Goal: Transaction & Acquisition: Obtain resource

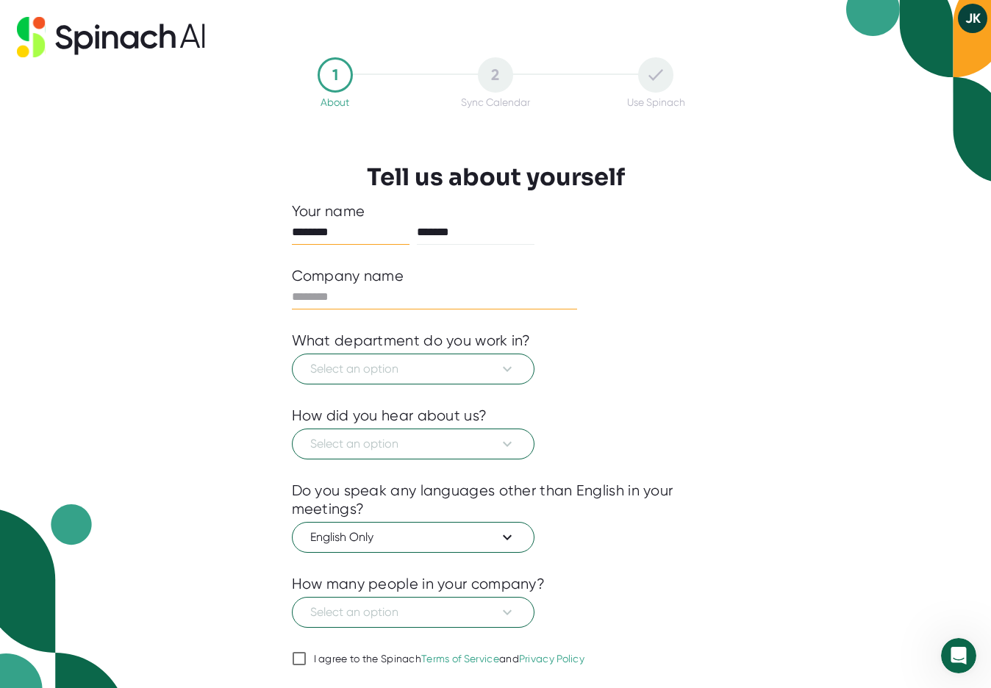
click at [384, 299] on input "text" at bounding box center [435, 297] width 286 height 24
type input "*"
type input "**********"
click at [413, 374] on span "Select an option" at bounding box center [413, 369] width 206 height 18
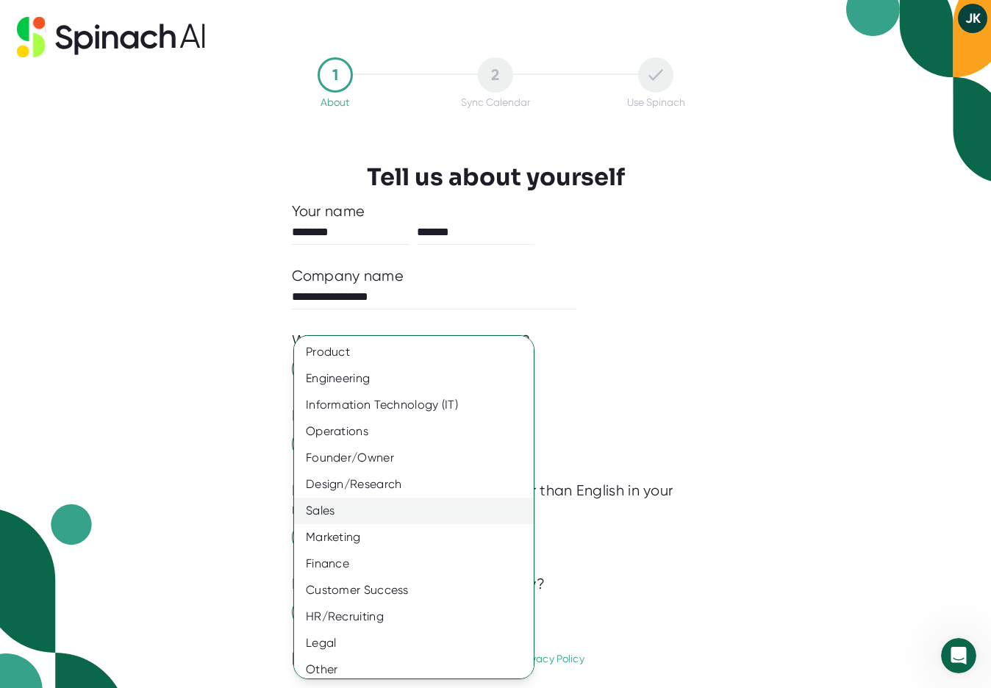
scroll to position [7, 0]
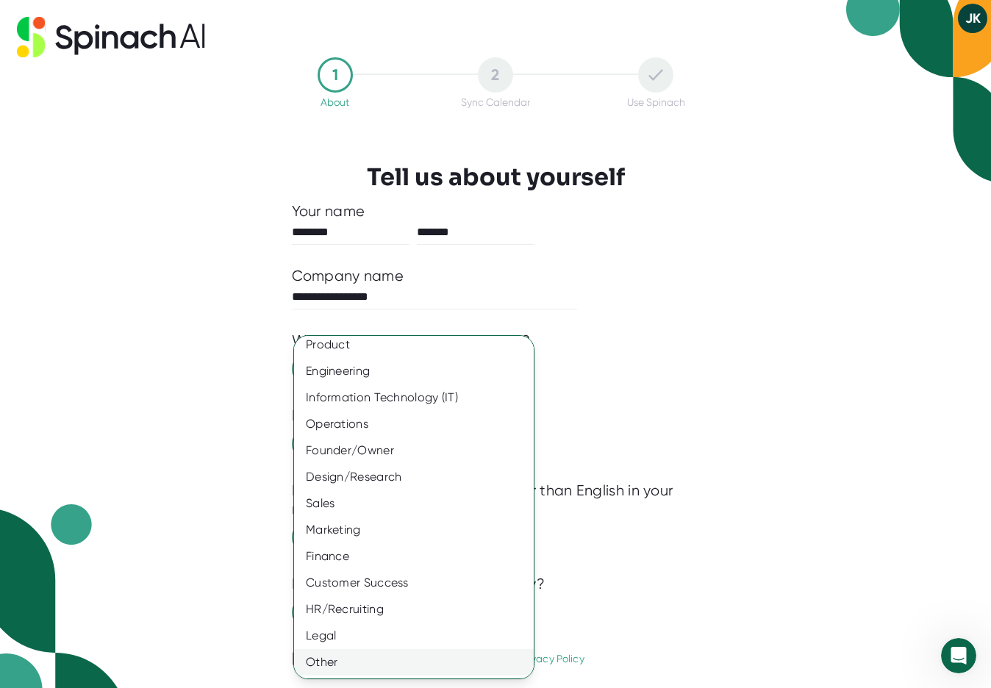
click at [401, 658] on div "Other" at bounding box center [414, 662] width 240 height 26
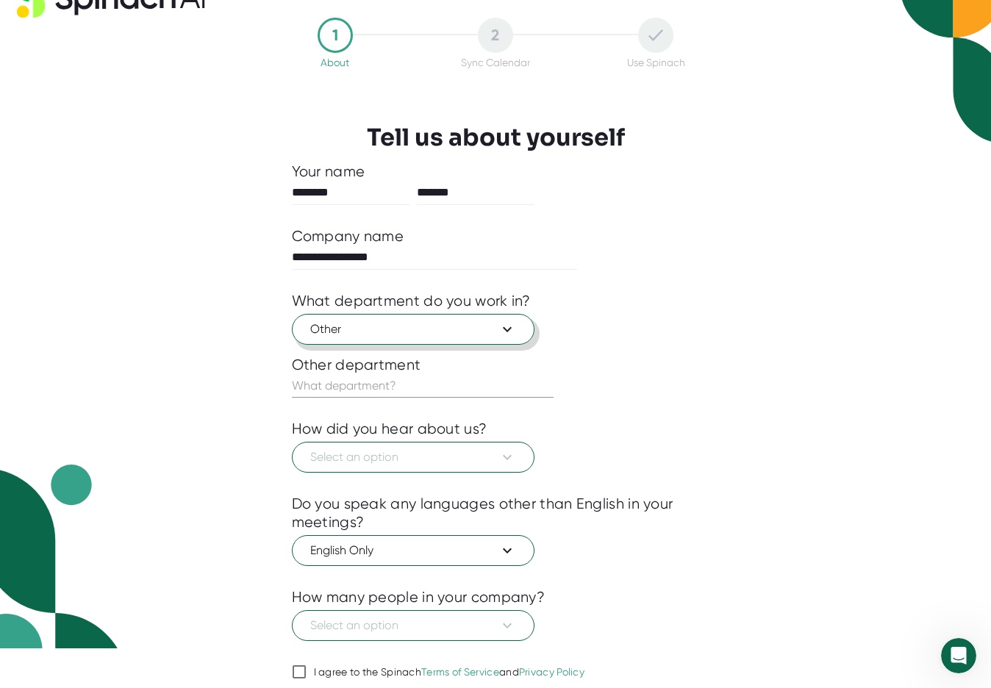
scroll to position [96, 0]
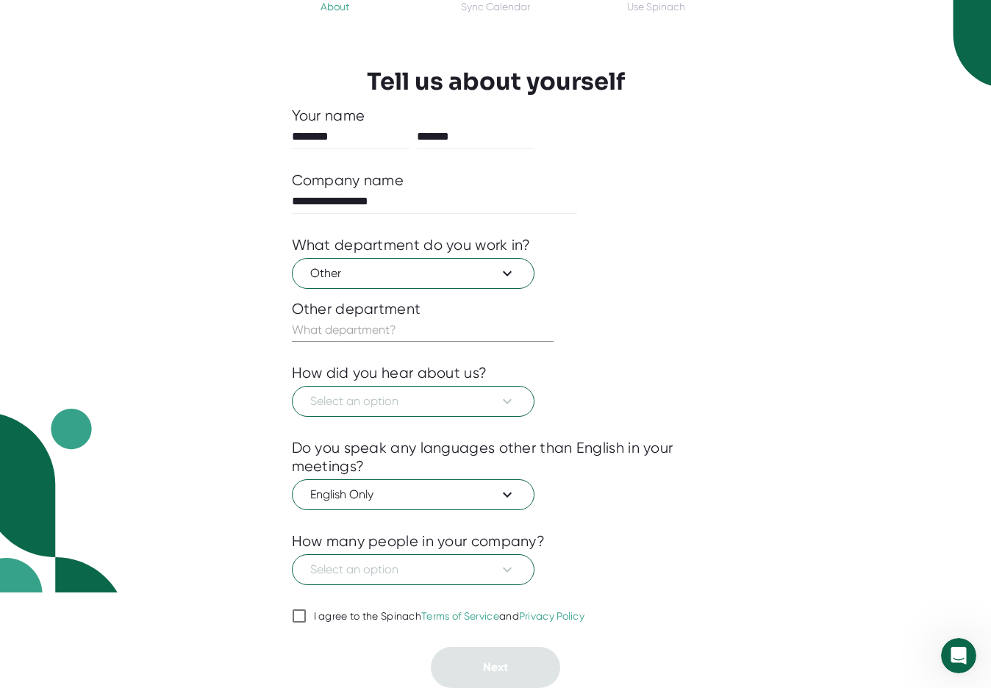
click at [319, 614] on div "I agree to the Spinach Terms of Service and Privacy Policy" at bounding box center [449, 616] width 271 height 13
click at [307, 614] on input "I agree to the Spinach Terms of Service and Privacy Policy" at bounding box center [299, 616] width 15 height 18
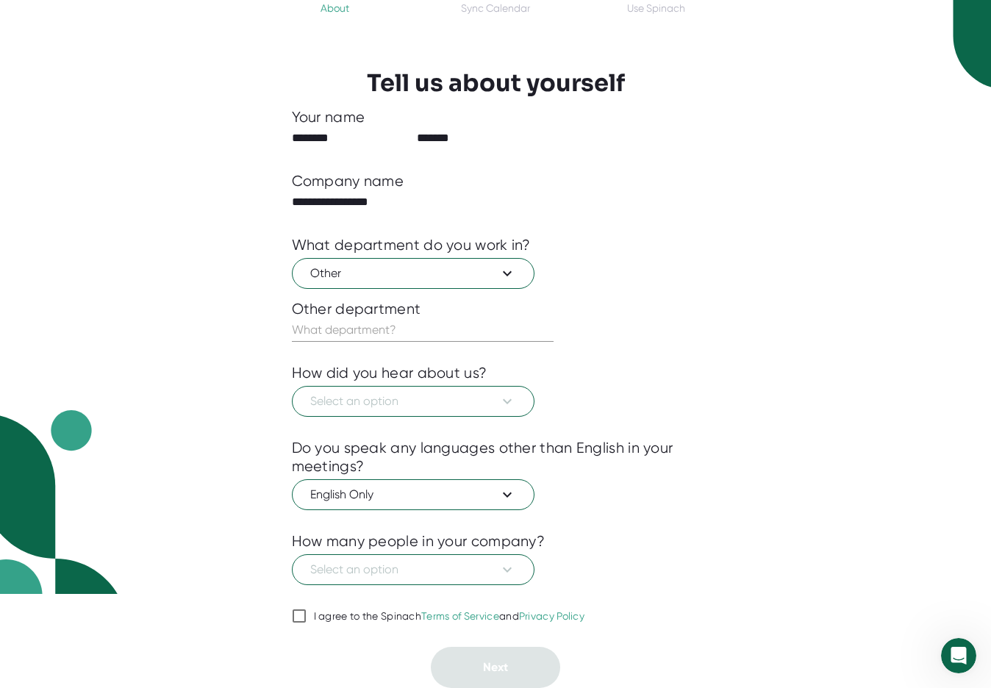
checkbox input "true"
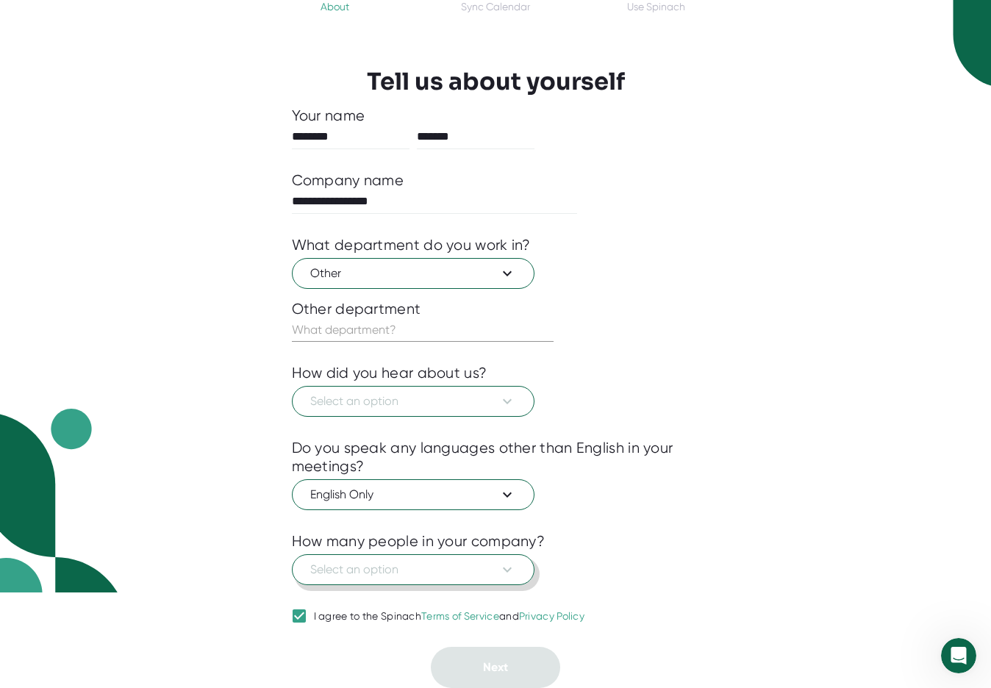
click at [363, 555] on button "Select an option" at bounding box center [413, 569] width 243 height 31
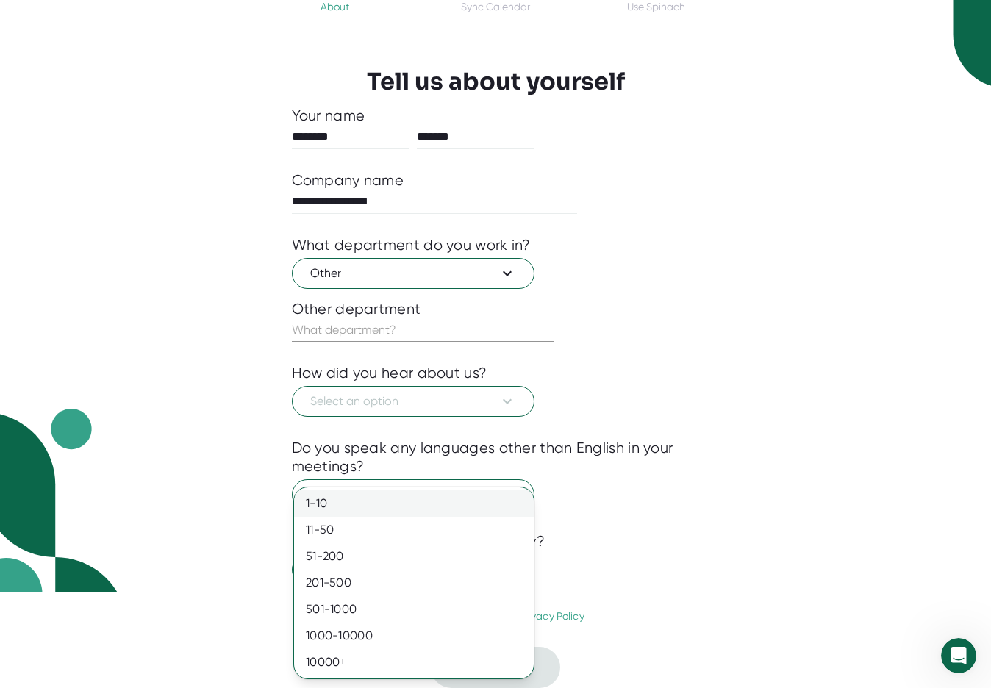
click at [350, 495] on div "1-10" at bounding box center [414, 503] width 240 height 26
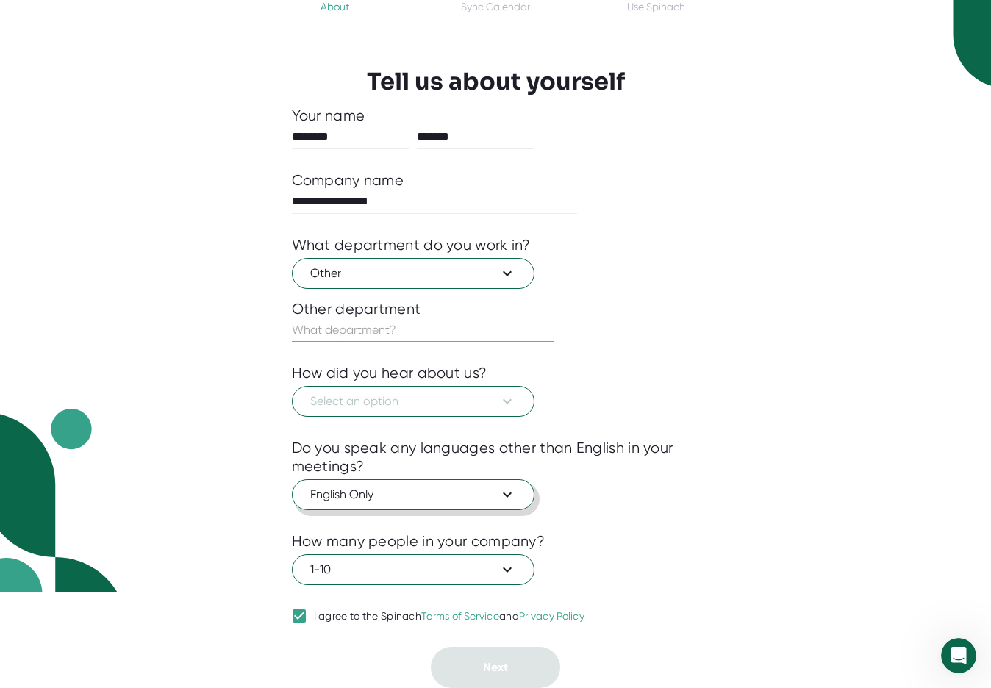
click at [355, 496] on span "English Only" at bounding box center [413, 495] width 206 height 18
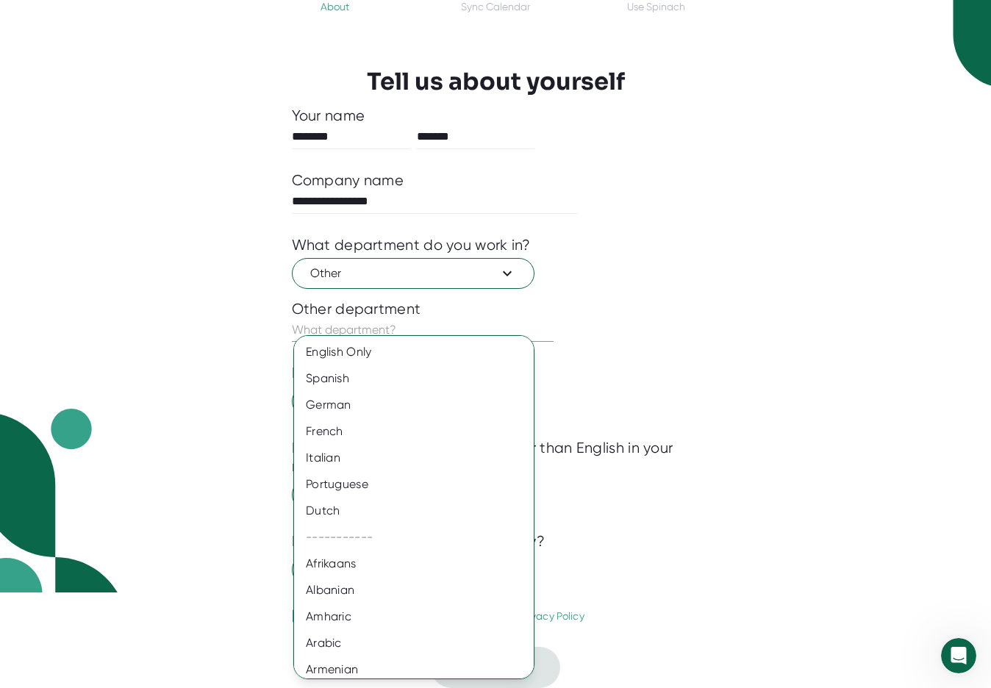
click at [229, 411] on div at bounding box center [495, 344] width 991 height 688
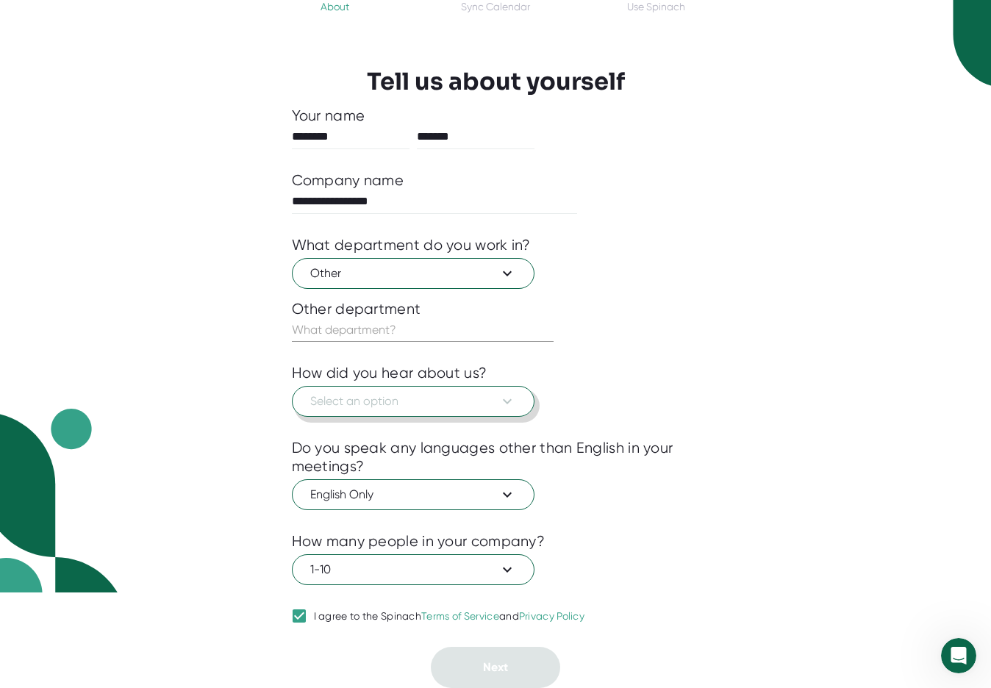
click at [326, 411] on button "Select an option" at bounding box center [413, 401] width 243 height 31
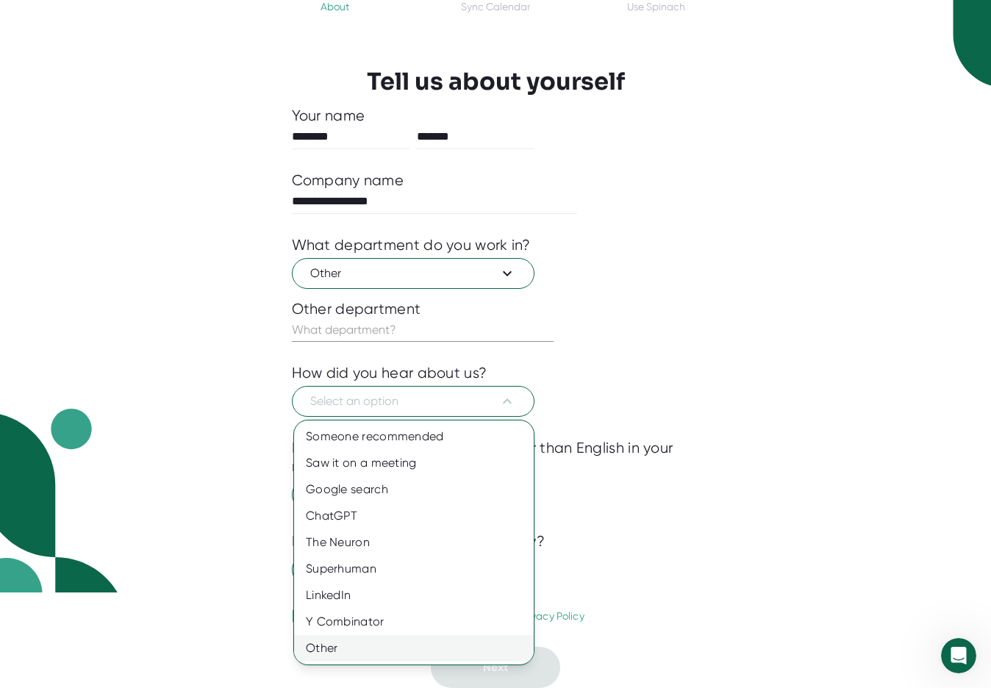
click at [340, 656] on div "Other" at bounding box center [414, 648] width 240 height 26
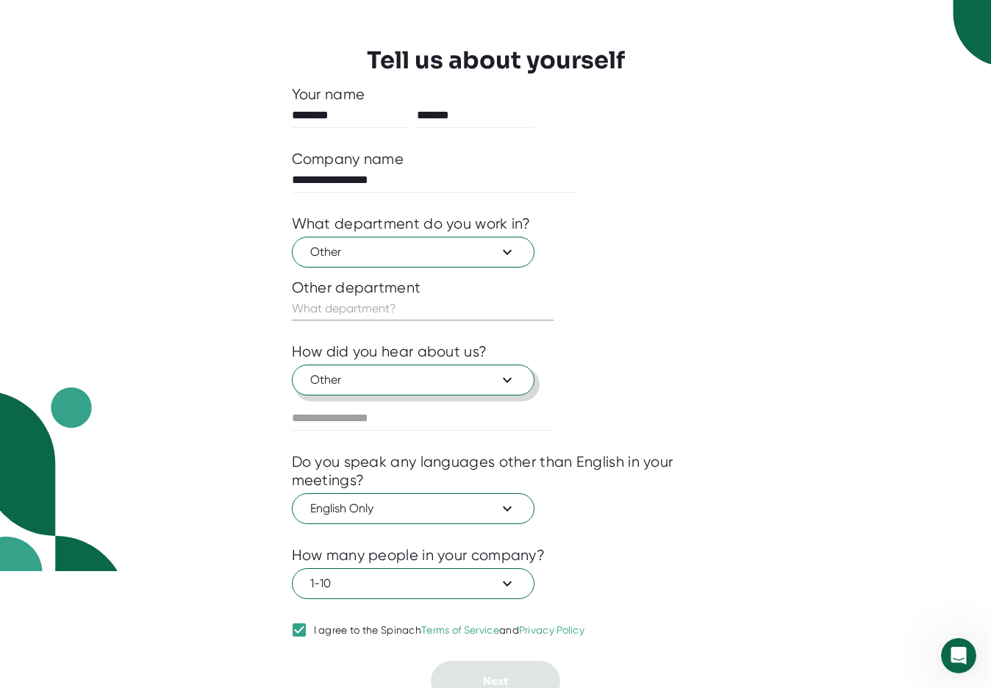
scroll to position [132, 0]
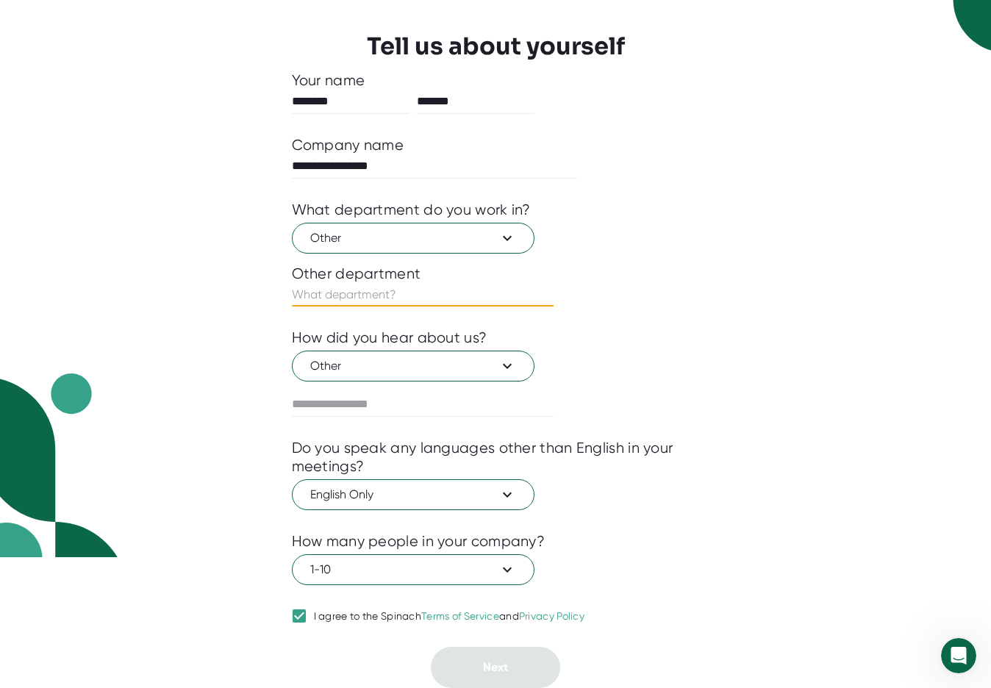
click at [373, 287] on input "text" at bounding box center [423, 295] width 262 height 24
type input "other"
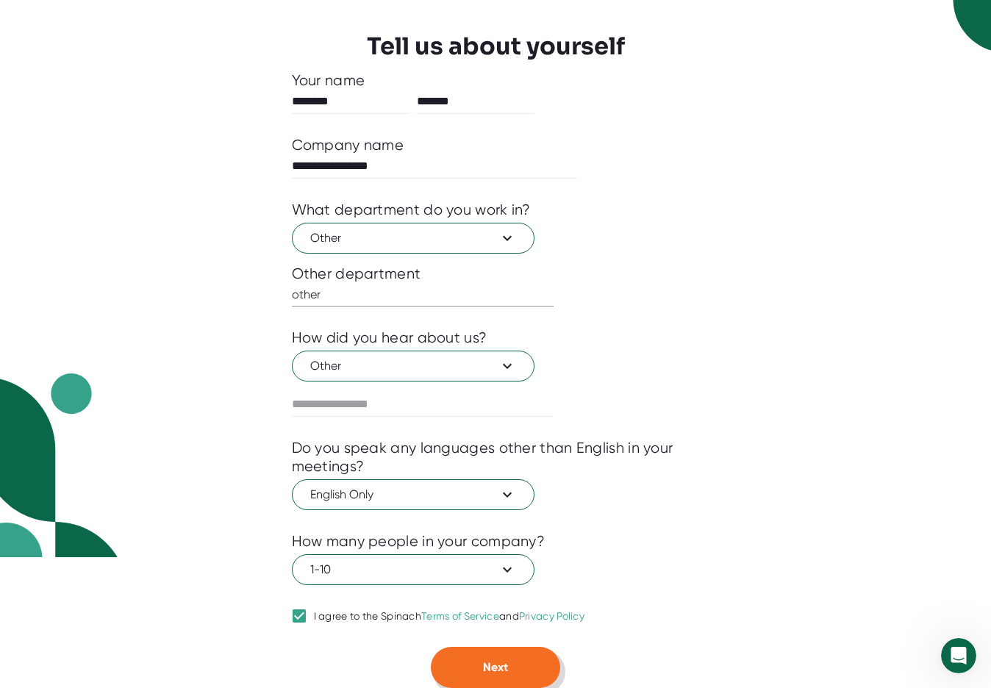
click at [542, 671] on button "Next" at bounding box center [495, 667] width 129 height 41
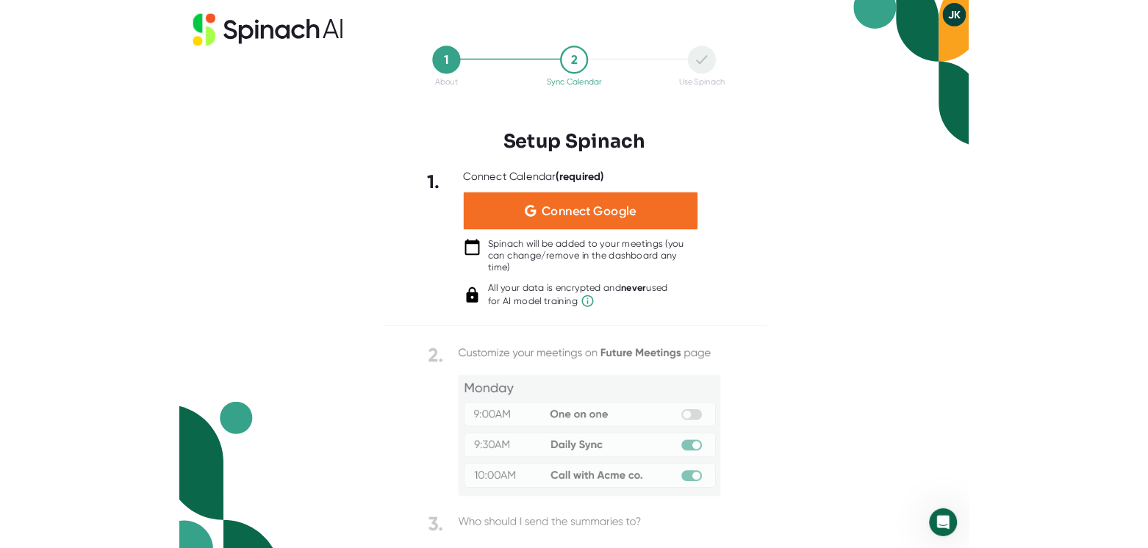
scroll to position [0, 0]
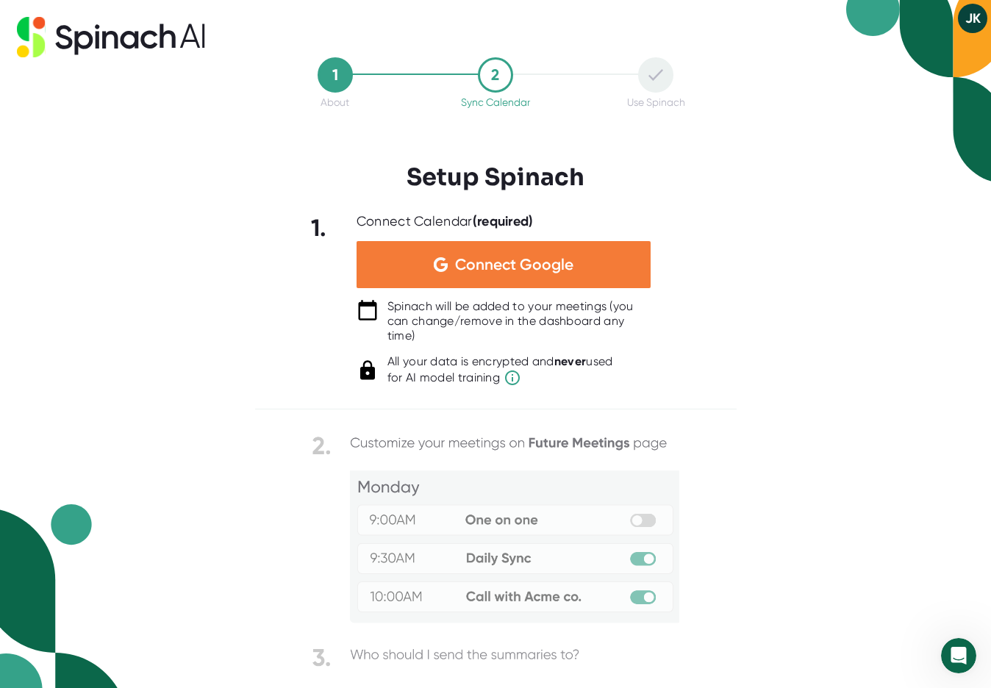
click at [452, 266] on div "Connect Google" at bounding box center [504, 264] width 294 height 47
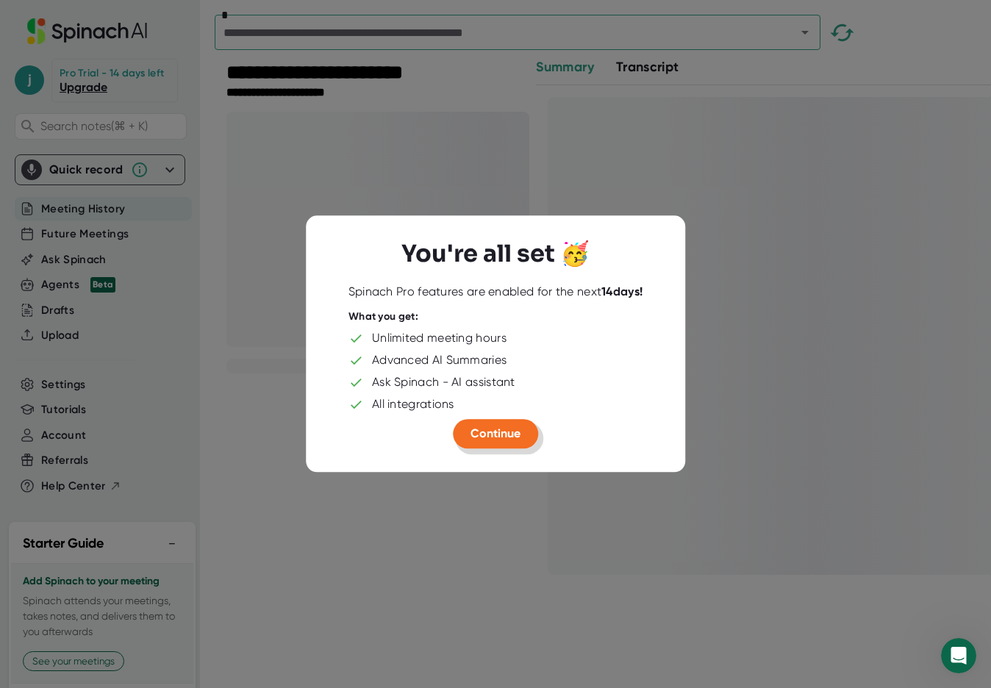
click at [511, 441] on button "Continue" at bounding box center [495, 433] width 85 height 29
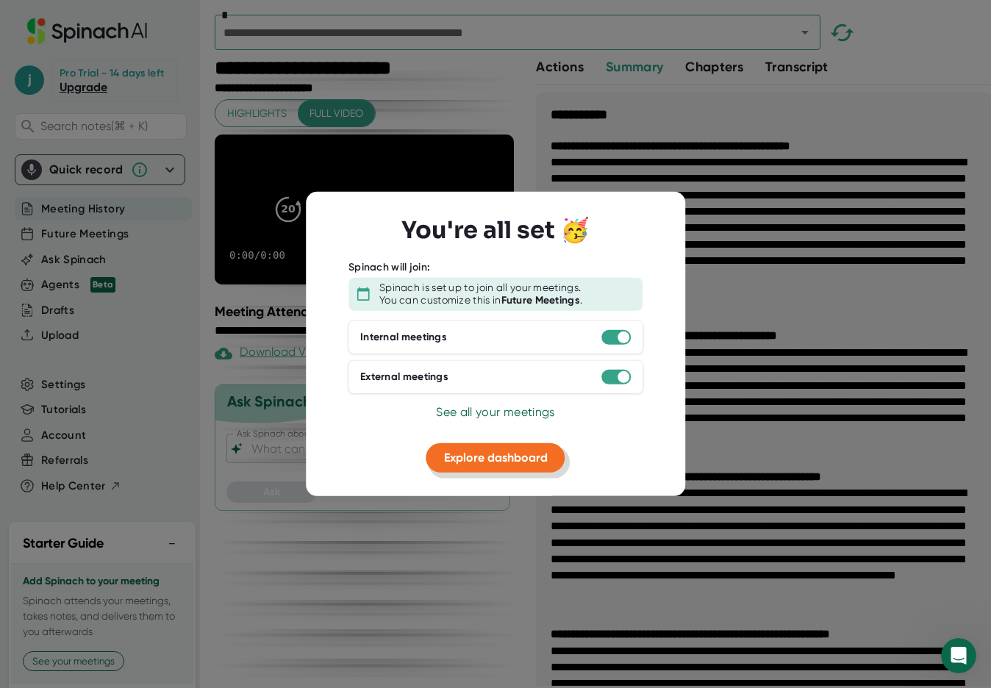
click at [540, 454] on span "Explore dashboard" at bounding box center [496, 457] width 104 height 14
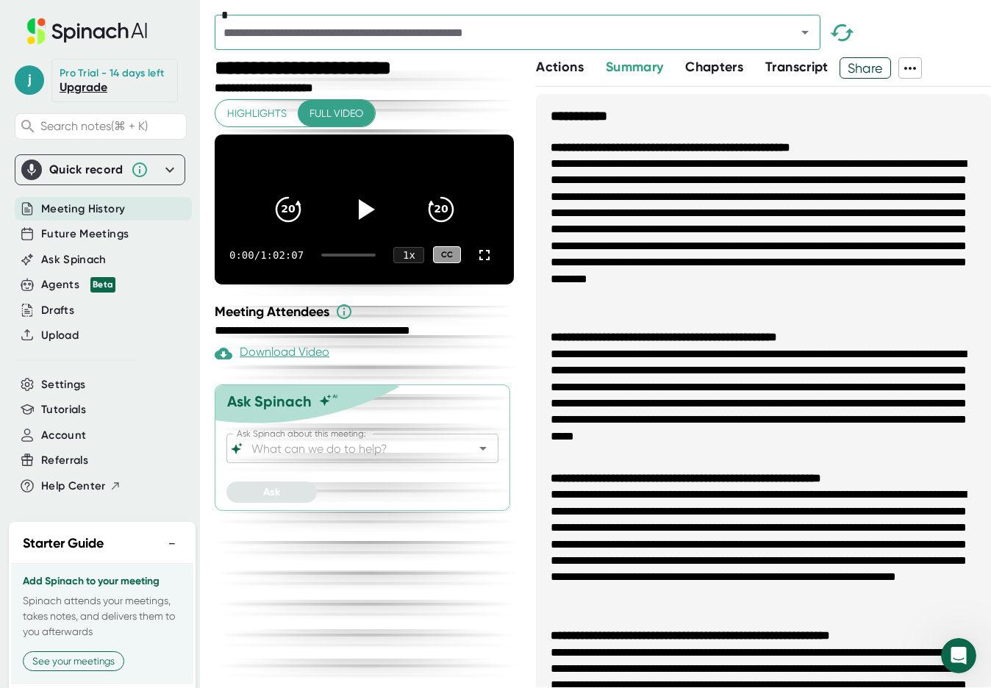
click at [914, 67] on icon at bounding box center [910, 68] width 12 height 3
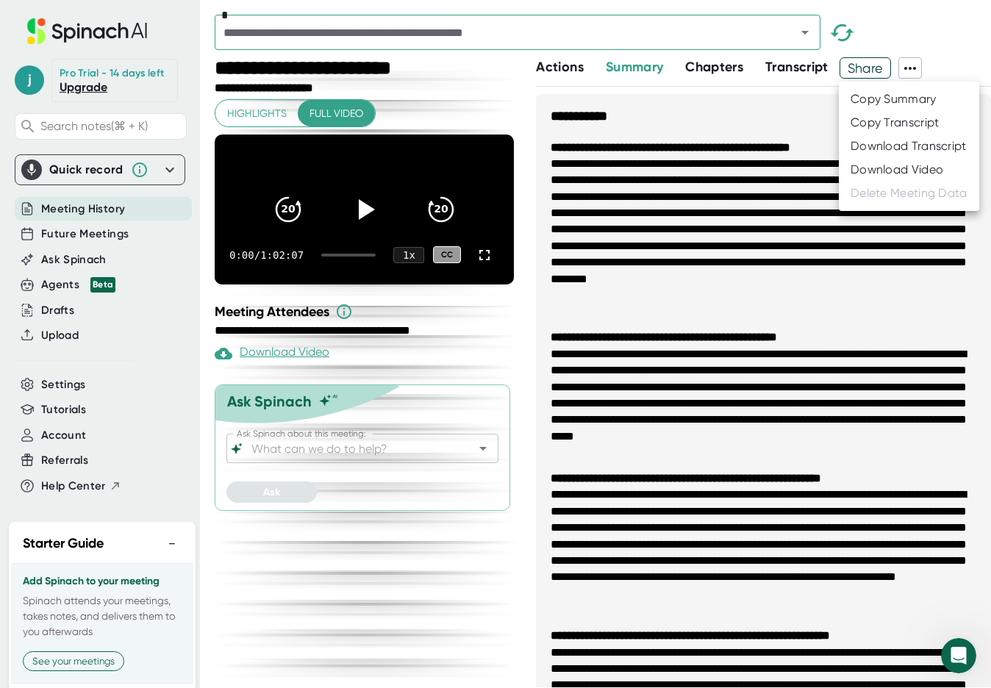
click at [894, 149] on div "Download Transcript" at bounding box center [909, 146] width 116 height 15
